Goal: Register for event/course

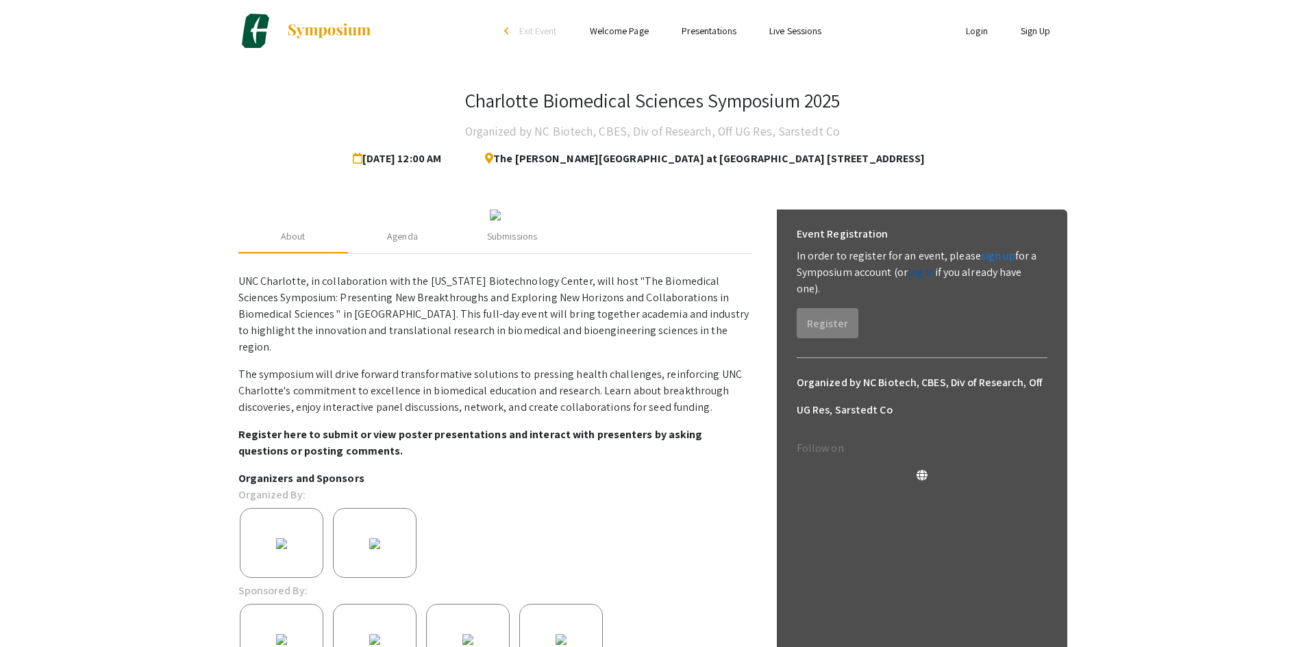
click at [927, 276] on link "log in" at bounding box center [920, 272] width 27 height 14
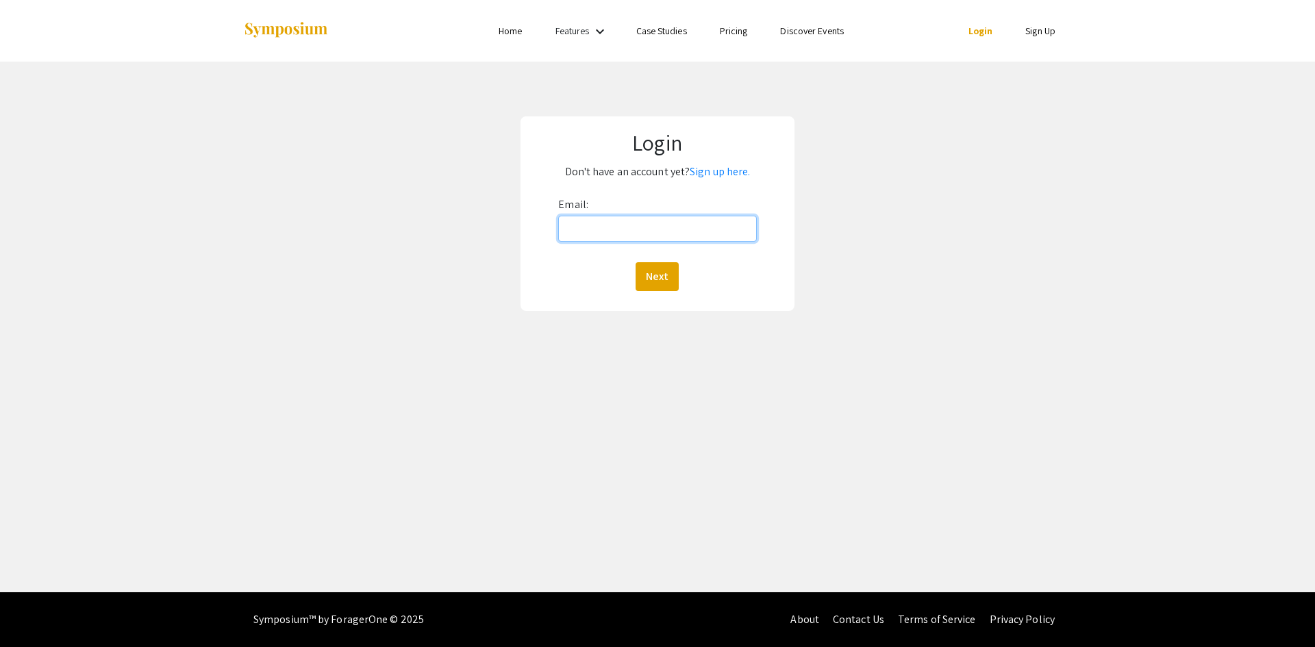
click at [567, 228] on input "Email:" at bounding box center [657, 229] width 198 height 26
type input "[EMAIL_ADDRESS][DOMAIN_NAME]"
click at [640, 275] on button "Next" at bounding box center [657, 276] width 43 height 29
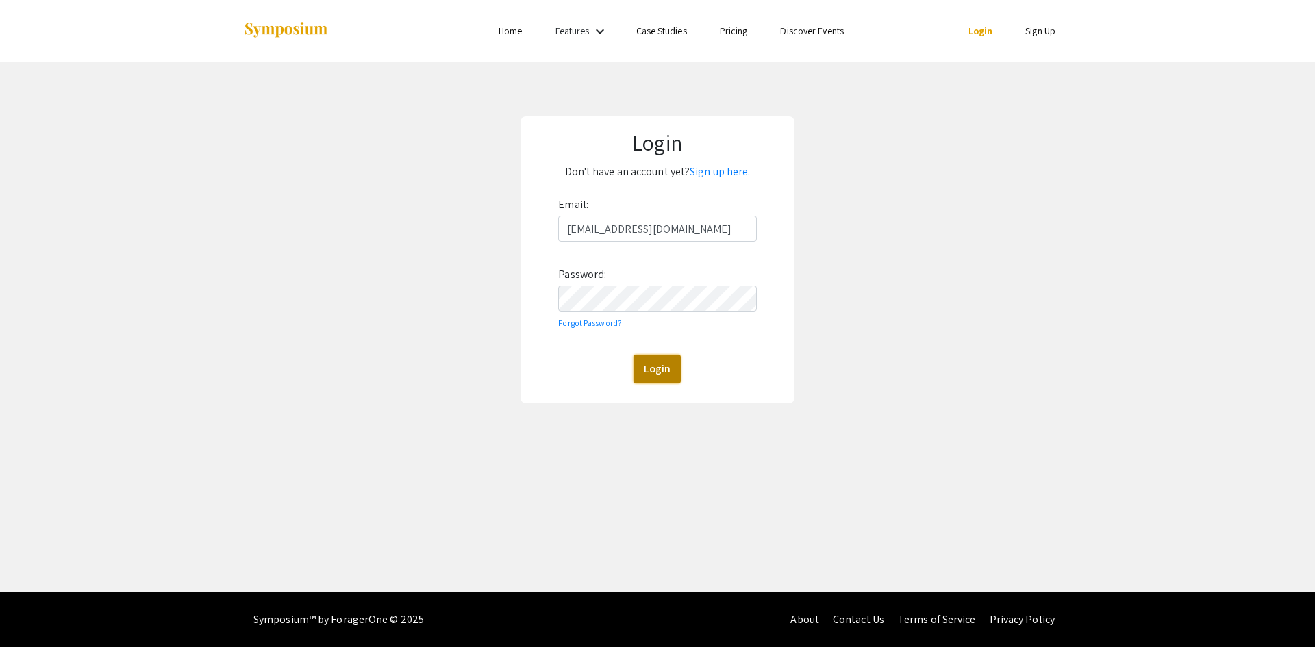
click at [663, 375] on button "Login" at bounding box center [656, 369] width 47 height 29
click at [649, 371] on button "Login" at bounding box center [656, 369] width 47 height 29
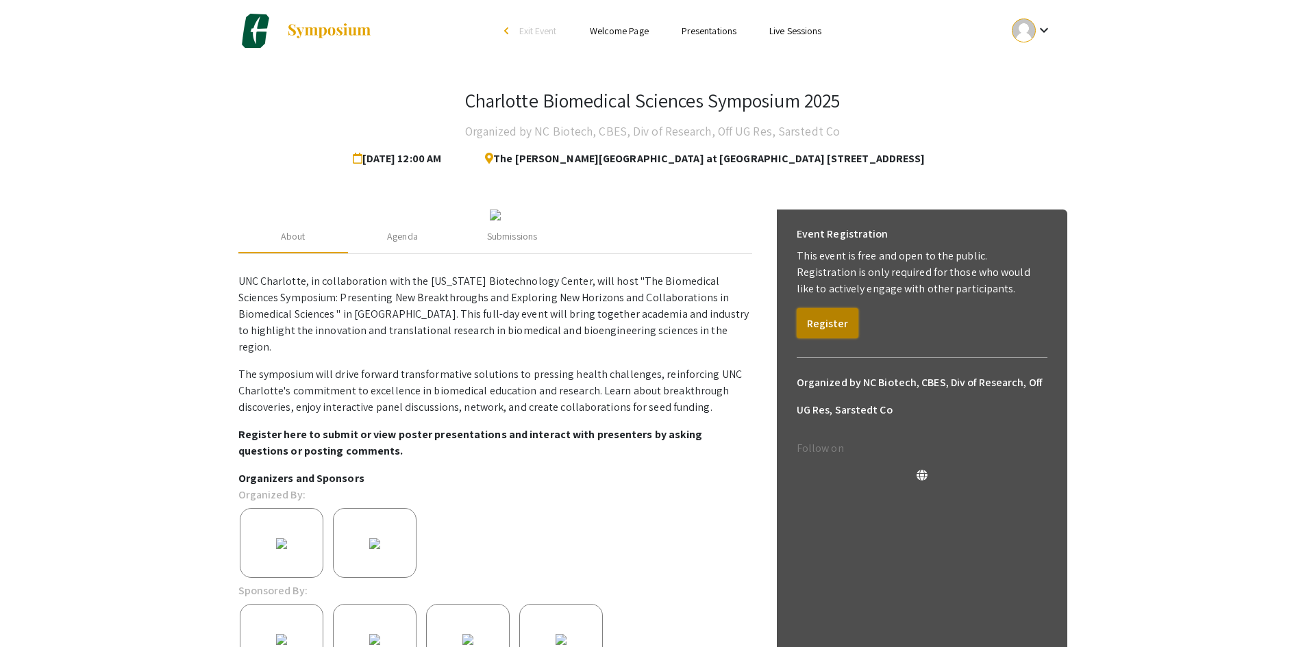
click at [823, 317] on button "Register" at bounding box center [827, 323] width 62 height 30
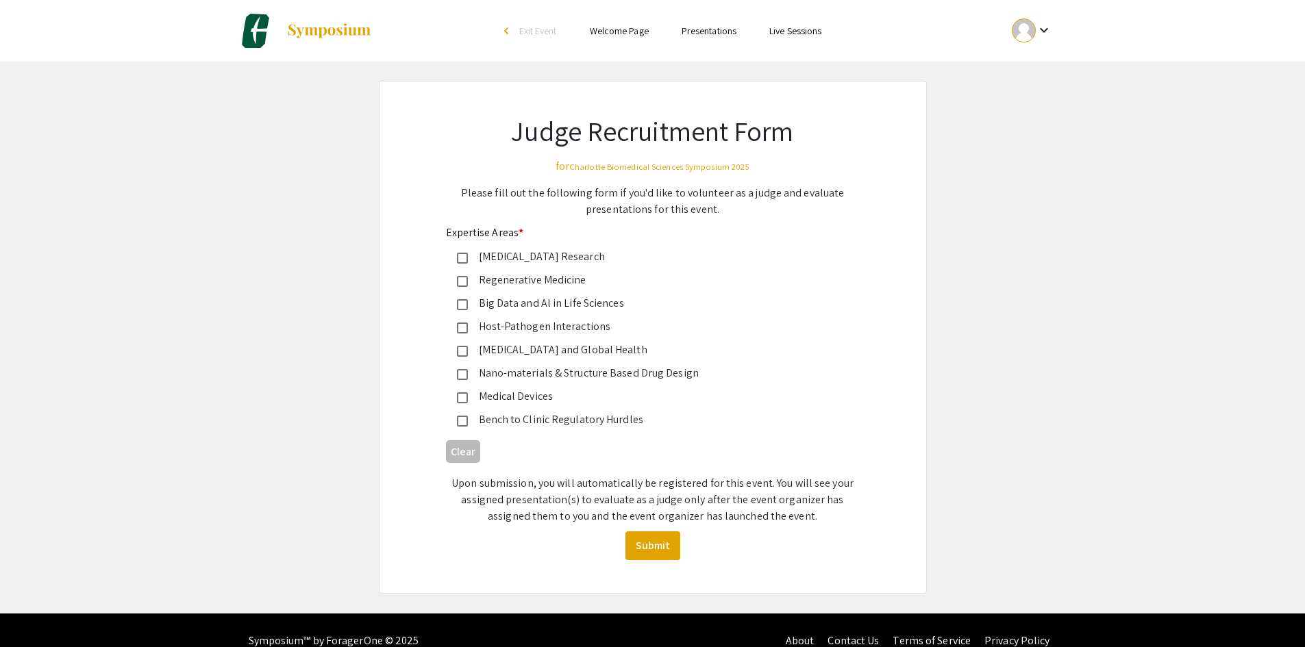
click at [464, 259] on mat-pseudo-checkbox at bounding box center [462, 258] width 11 height 11
click at [461, 351] on mat-pseudo-checkbox at bounding box center [462, 351] width 11 height 11
click at [458, 275] on div "Regenerative Medicine" at bounding box center [642, 280] width 392 height 16
click at [461, 324] on mat-pseudo-checkbox at bounding box center [462, 328] width 11 height 11
click at [651, 545] on button "Submit" at bounding box center [652, 545] width 55 height 29
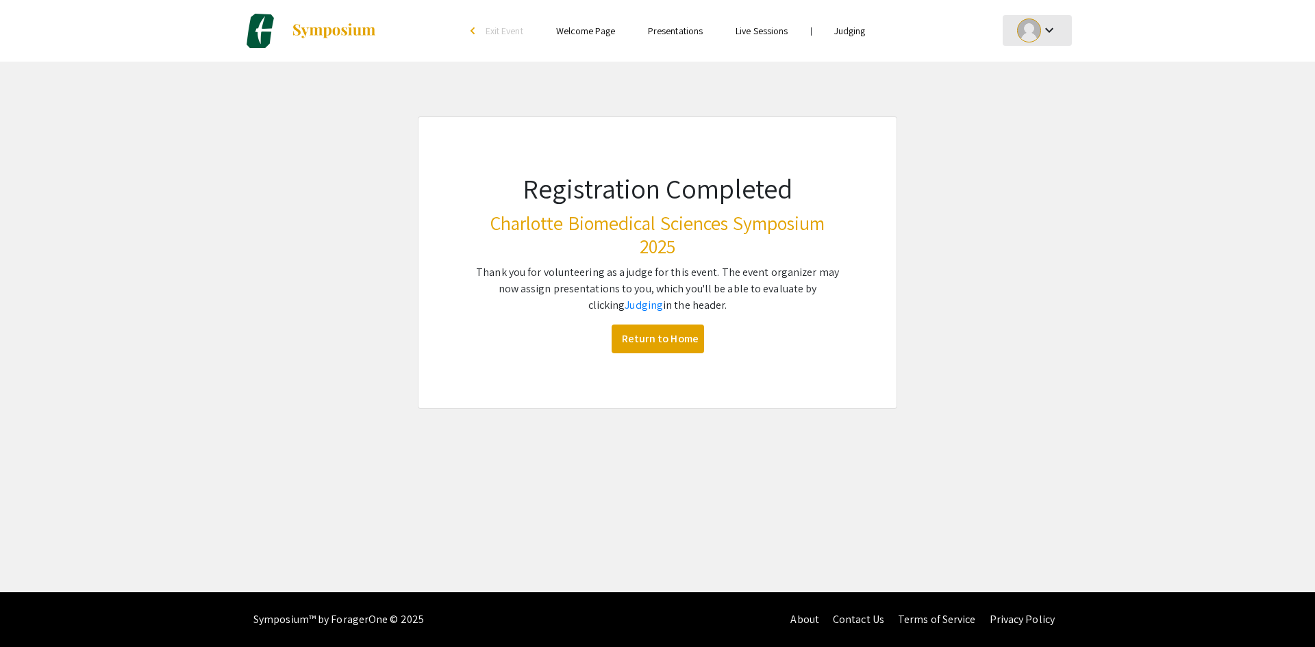
click at [1022, 34] on div at bounding box center [1029, 30] width 24 height 24
click at [1029, 60] on button "My Account" at bounding box center [1045, 67] width 84 height 33
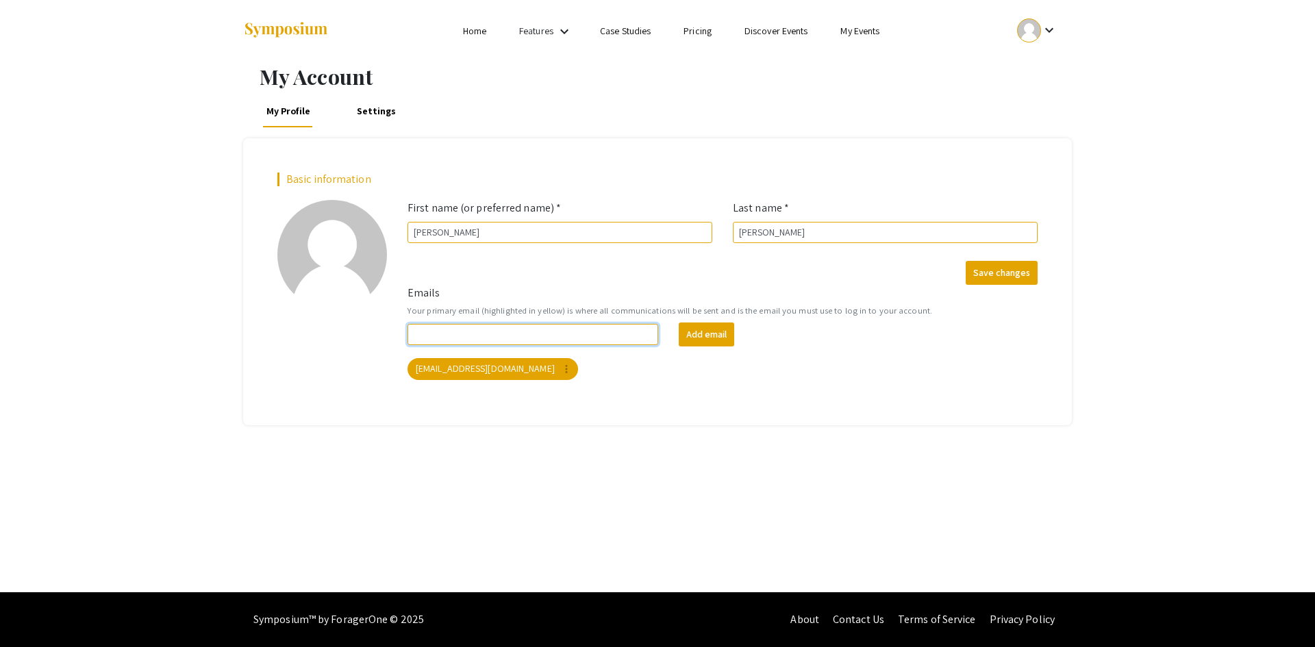
click at [616, 335] on input "Emails" at bounding box center [532, 334] width 251 height 21
type input "s"
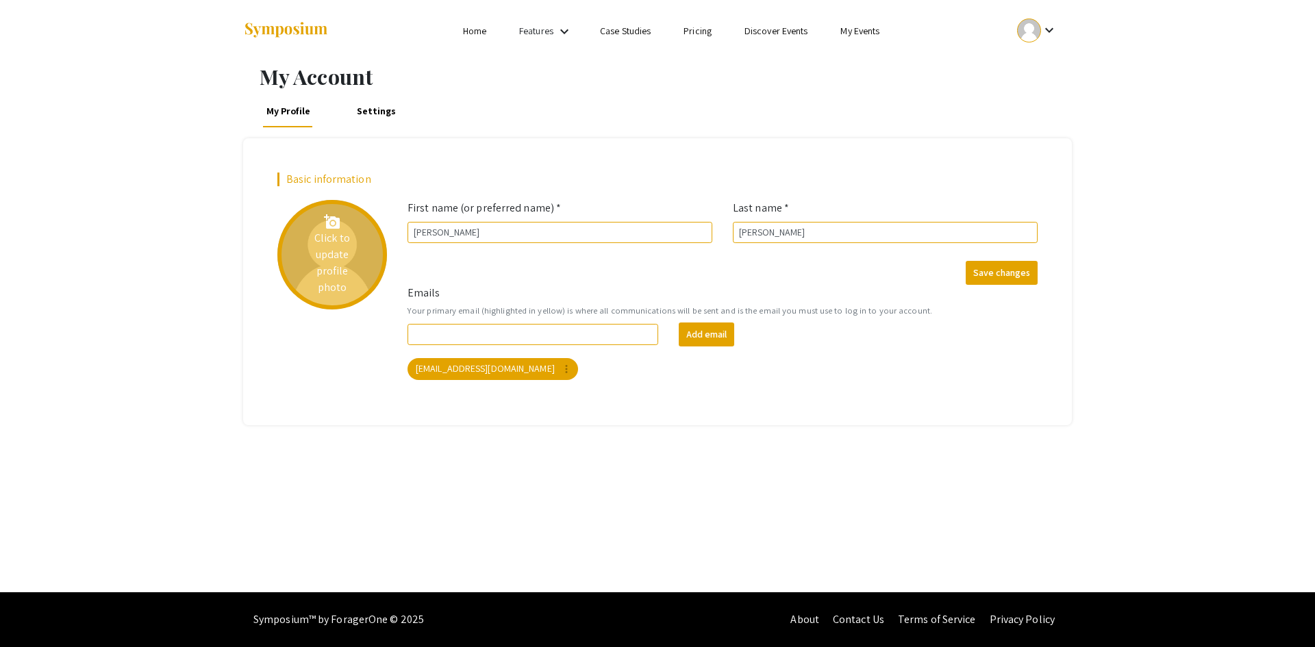
click at [344, 229] on div "add_a_photo Click to update profile photo" at bounding box center [332, 255] width 110 height 110
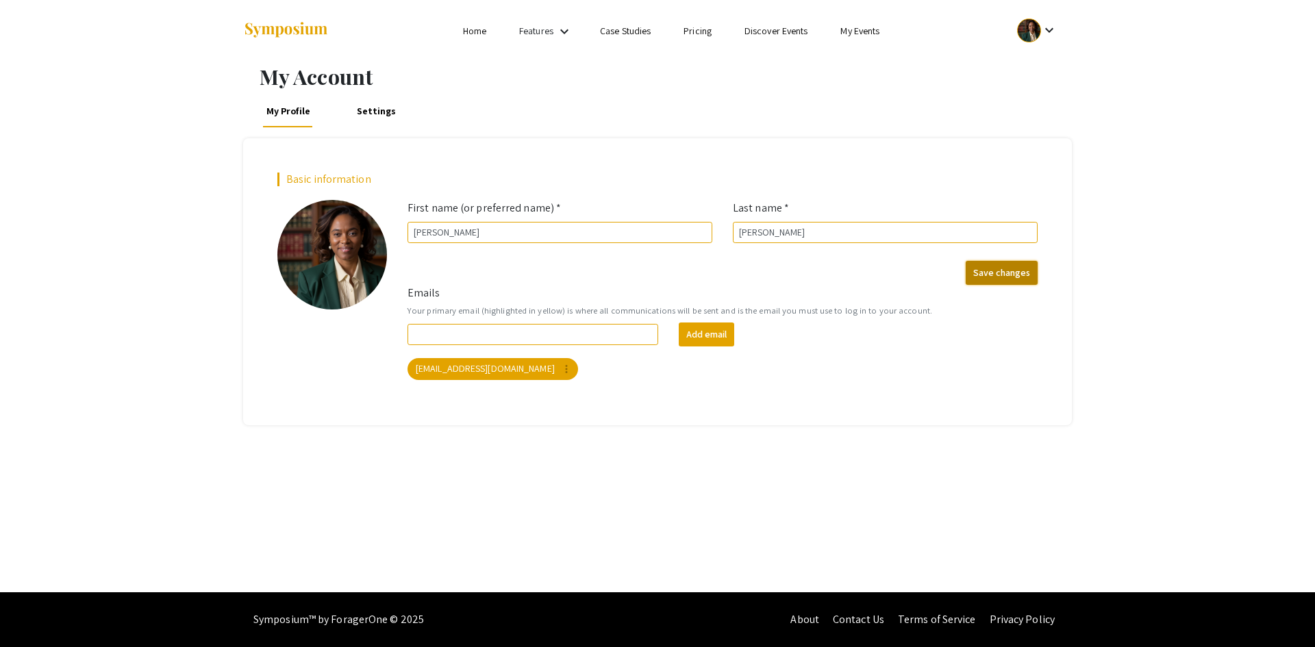
click at [1016, 280] on button "Save changes" at bounding box center [1002, 273] width 72 height 24
click at [481, 31] on link "Home" at bounding box center [474, 31] width 23 height 12
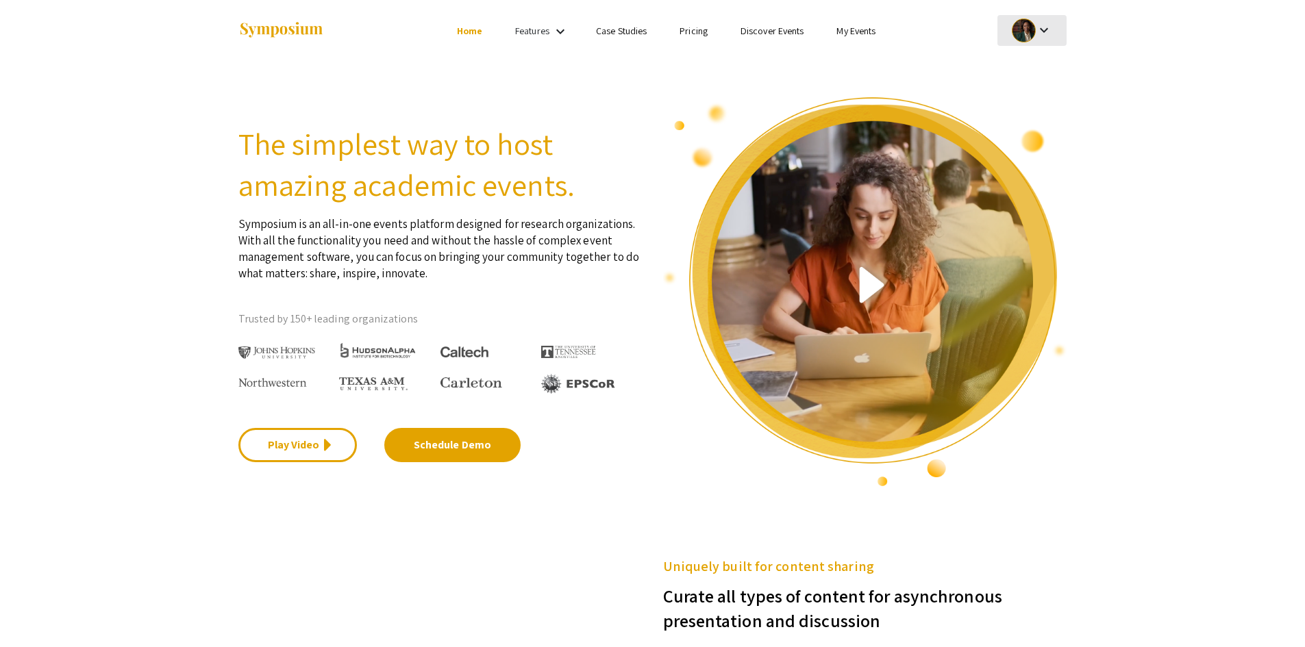
click at [1025, 32] on div at bounding box center [1024, 30] width 24 height 24
click at [1025, 32] on div at bounding box center [652, 323] width 1305 height 647
click at [297, 33] on img at bounding box center [281, 30] width 86 height 18
click at [314, 32] on img at bounding box center [281, 30] width 86 height 18
click at [838, 30] on link "My Events" at bounding box center [855, 31] width 39 height 12
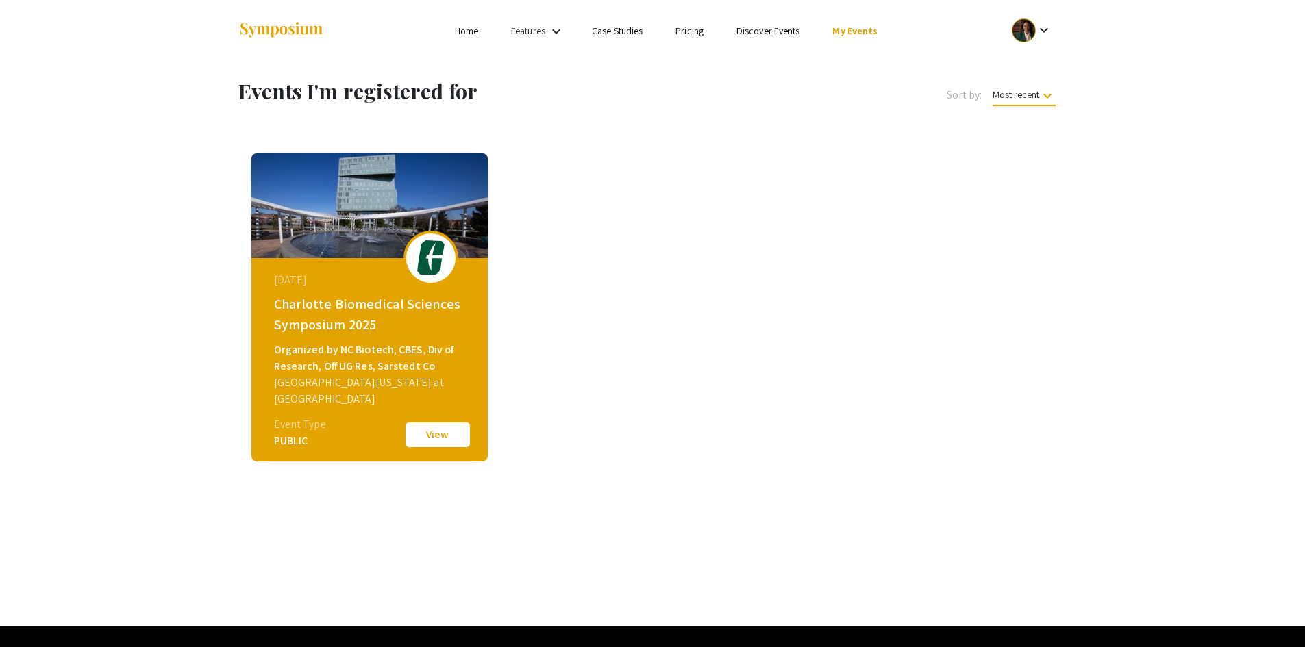
click at [419, 436] on button "View" at bounding box center [437, 434] width 68 height 29
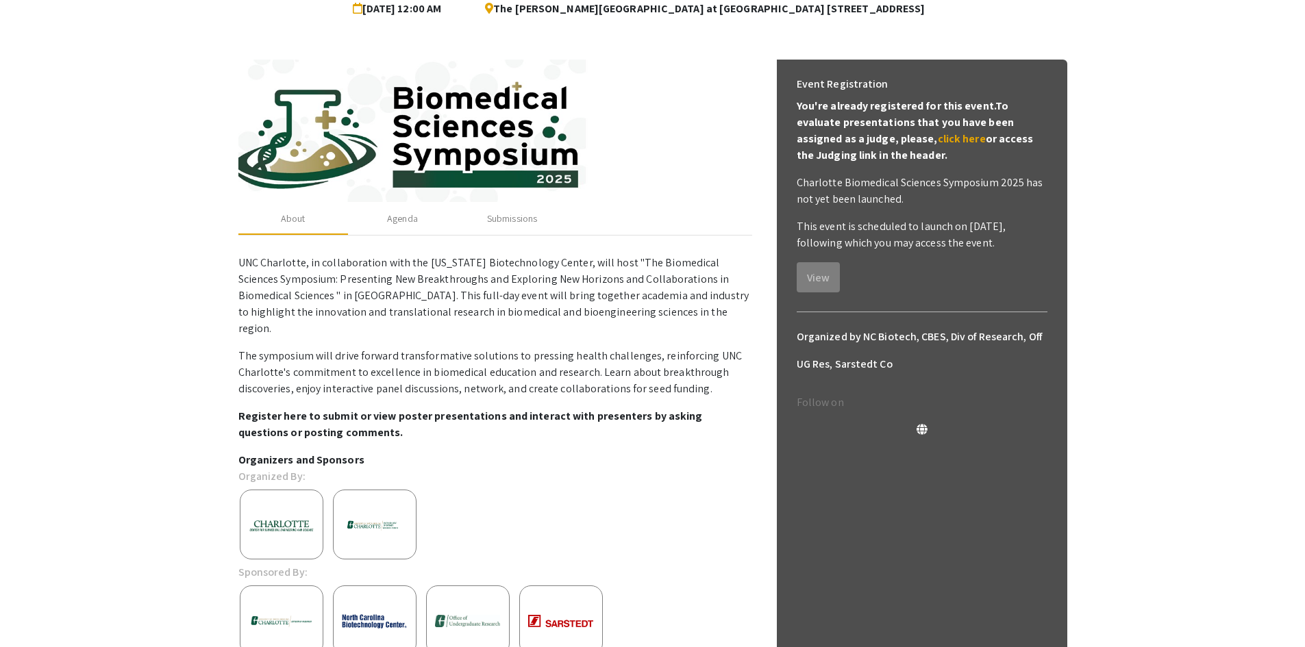
scroll to position [47, 0]
